Goal: Information Seeking & Learning: Find specific page/section

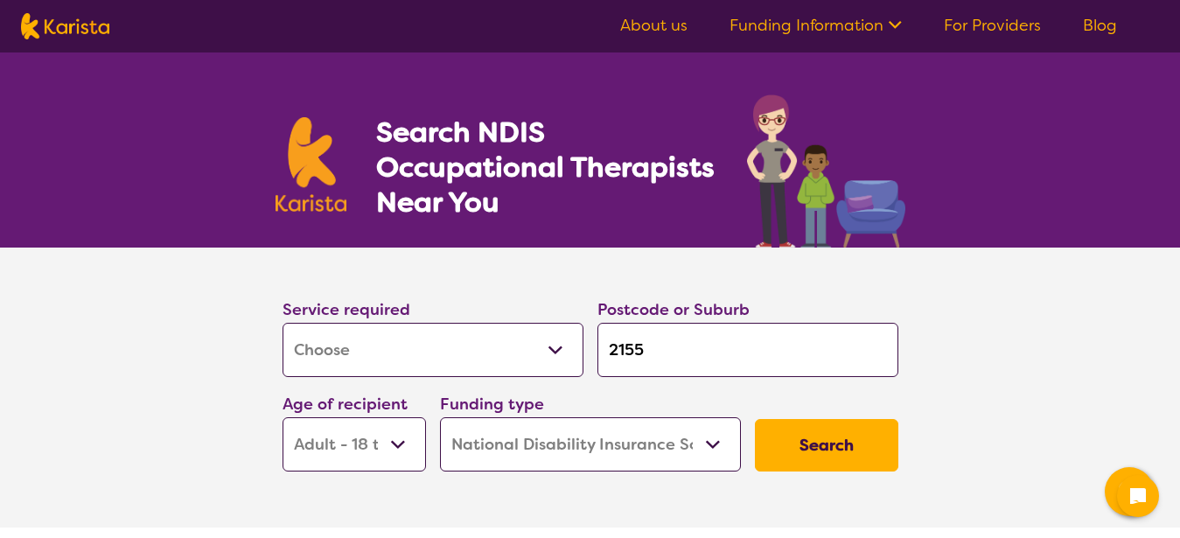
select select "[MEDICAL_DATA]"
select select "AD"
select select "NDIS"
select select "[MEDICAL_DATA]"
select select "AD"
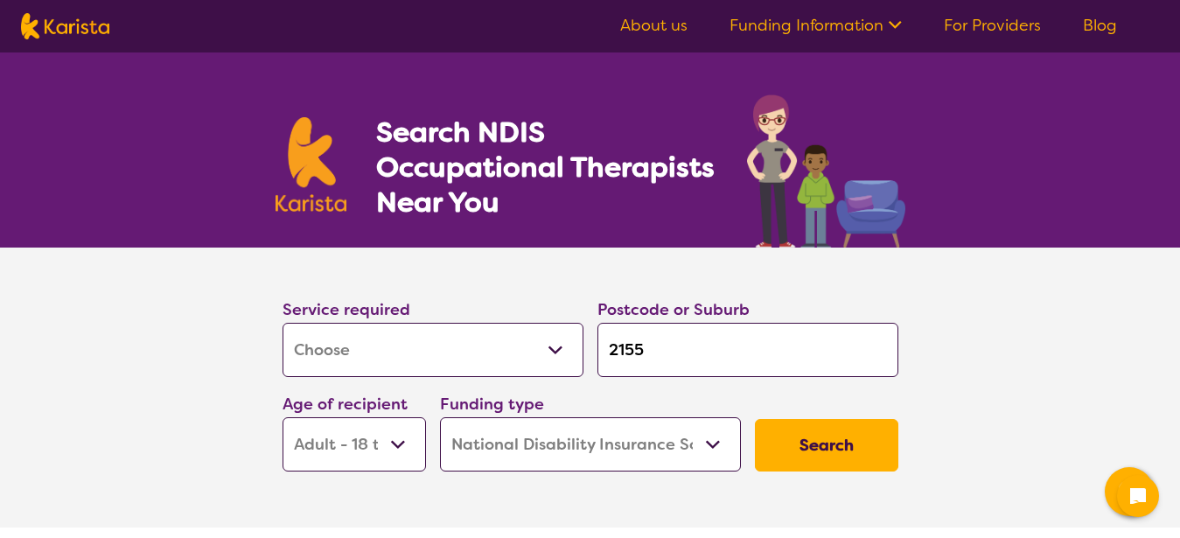
select select "NDIS"
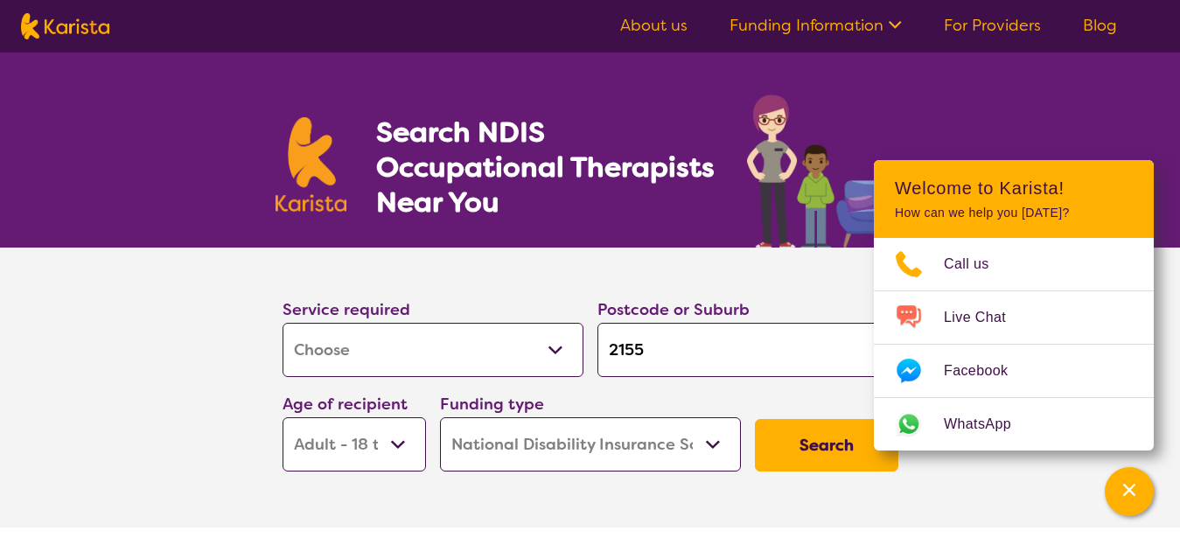
click at [729, 279] on section "Service required Allied Health Assistant Assessment ([MEDICAL_DATA] or [MEDICAL…" at bounding box center [590, 362] width 672 height 231
click at [824, 450] on button "Search" at bounding box center [826, 445] width 143 height 52
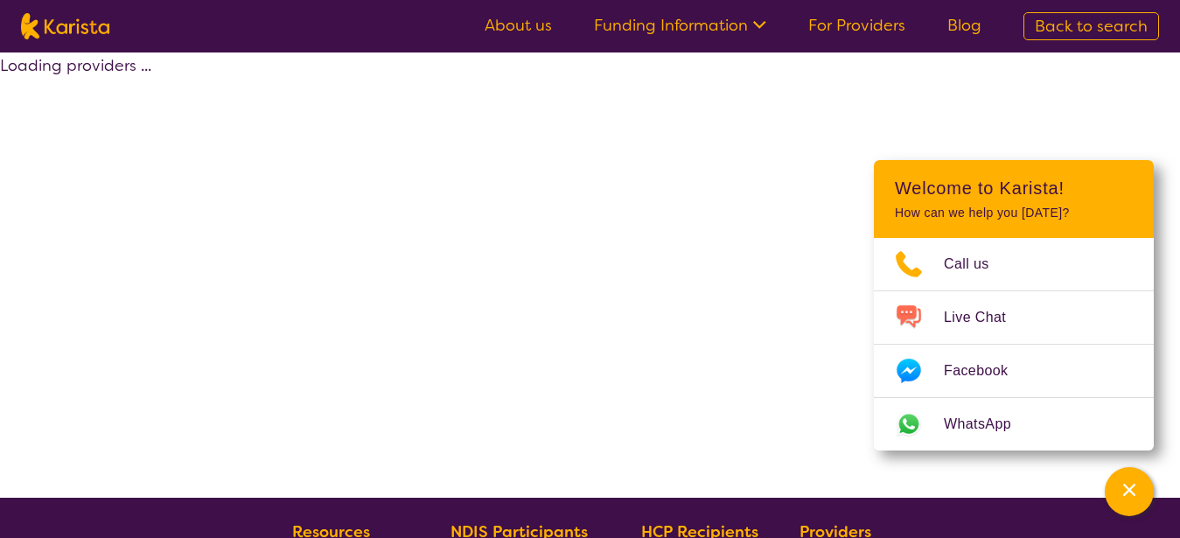
select select "by_score"
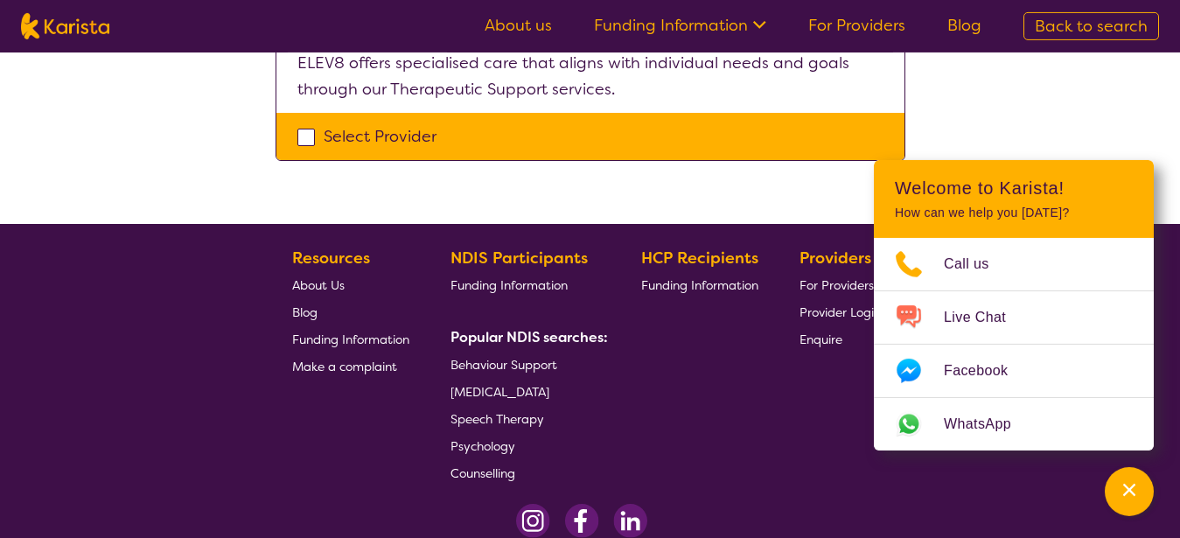
scroll to position [2293, 0]
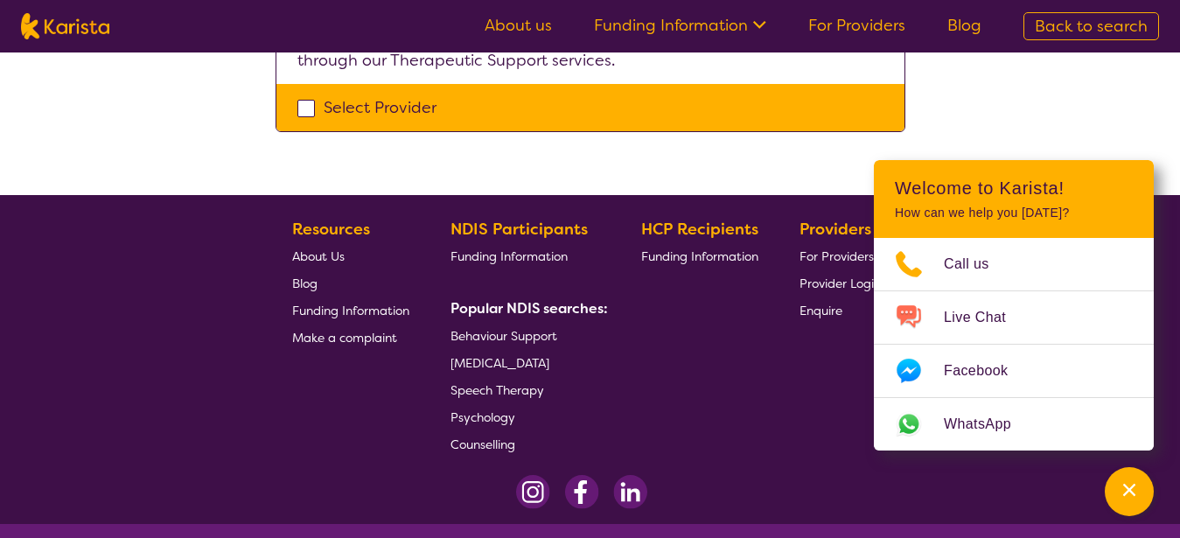
click at [524, 355] on span "[MEDICAL_DATA]" at bounding box center [499, 363] width 99 height 16
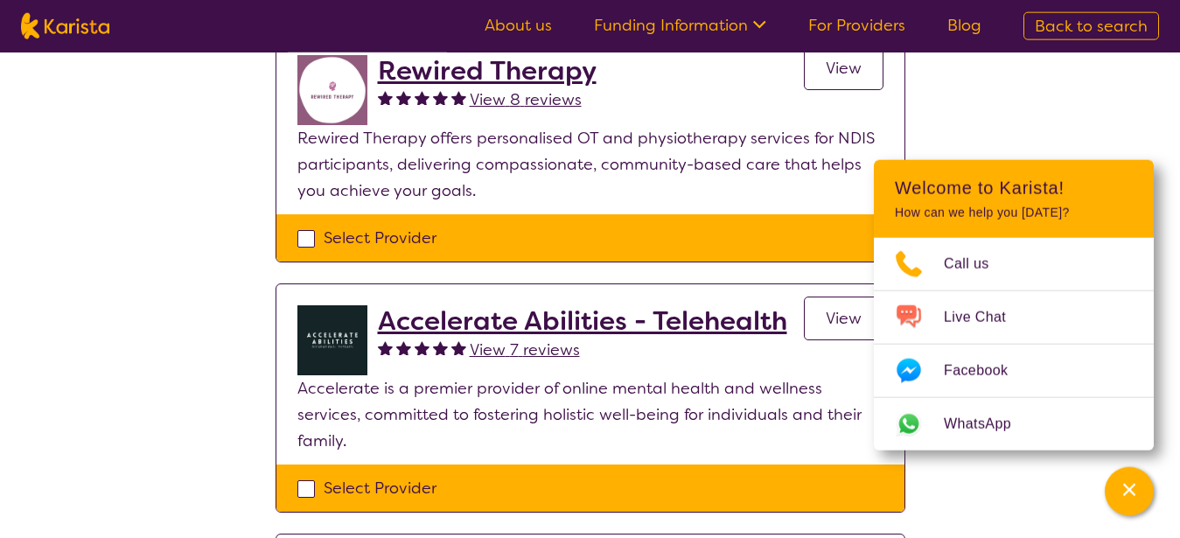
scroll to position [0, 0]
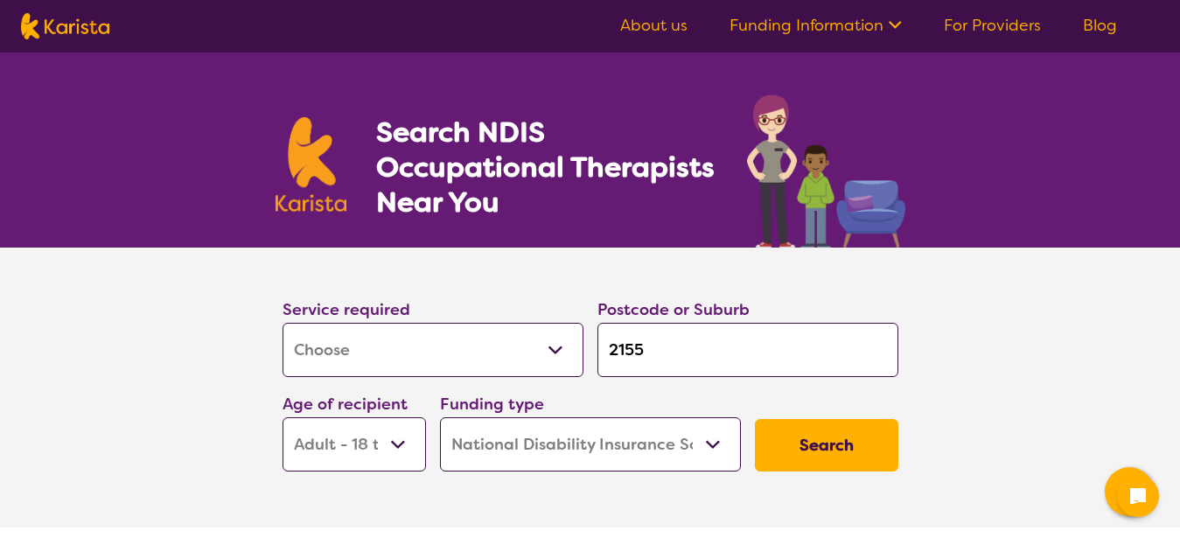
select select "[MEDICAL_DATA]"
select select "AD"
select select "NDIS"
select select "[MEDICAL_DATA]"
select select "AD"
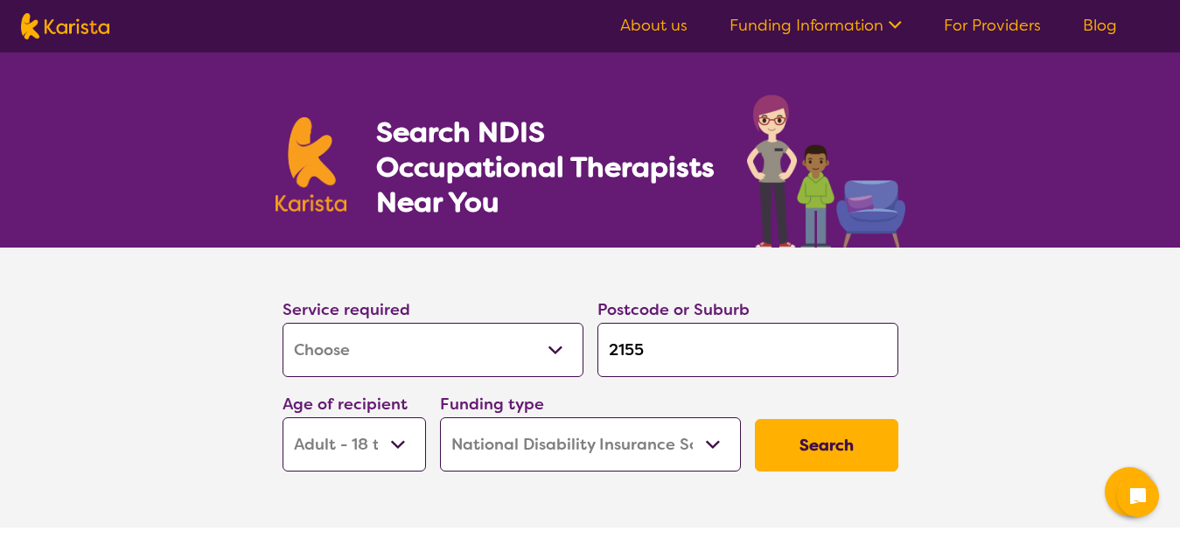
select select "NDIS"
